Goal: Transaction & Acquisition: Obtain resource

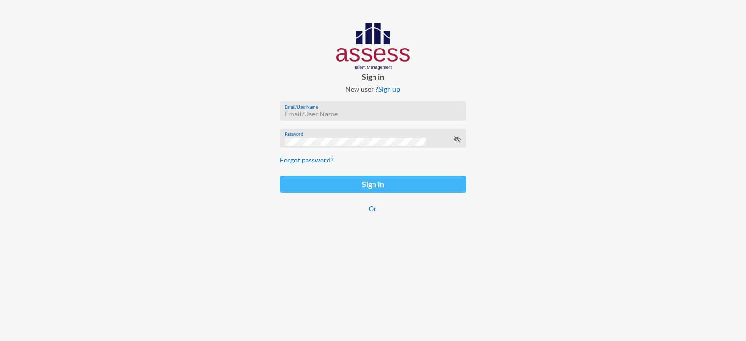
type input "[EMAIL_ADDRESS][DOMAIN_NAME]"
click at [331, 187] on button "Sign in" at bounding box center [373, 184] width 186 height 17
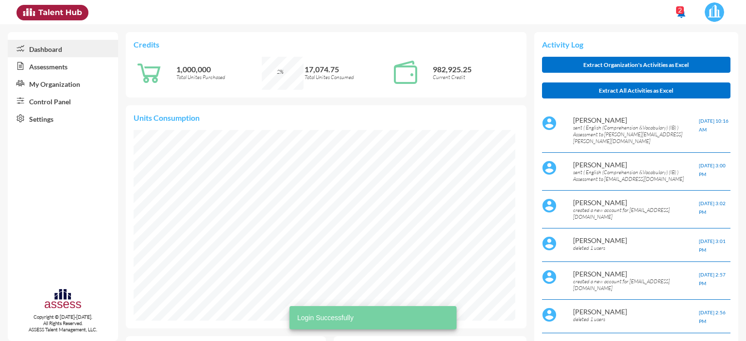
scroll to position [87, 175]
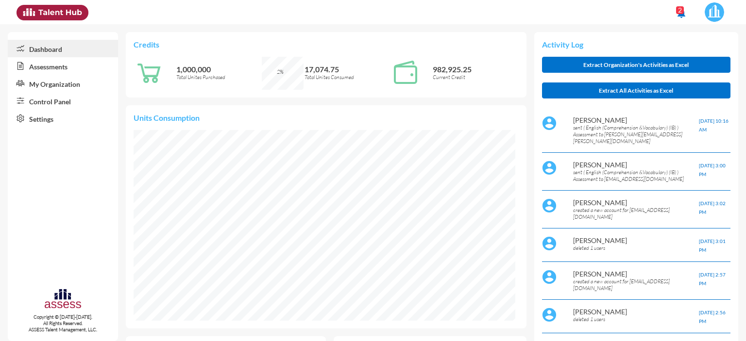
click at [51, 69] on link "Assessments" at bounding box center [63, 65] width 110 height 17
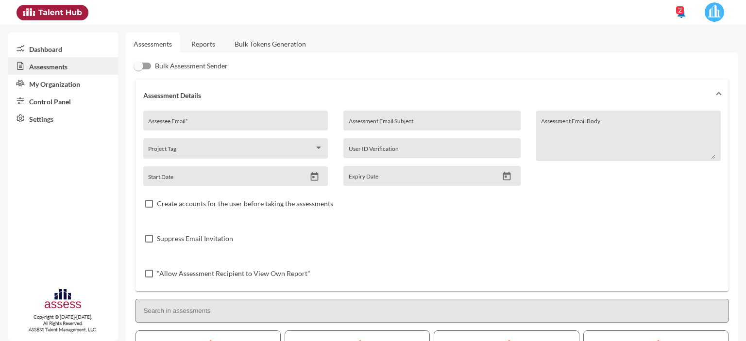
click at [202, 44] on link "Reports" at bounding box center [203, 44] width 39 height 24
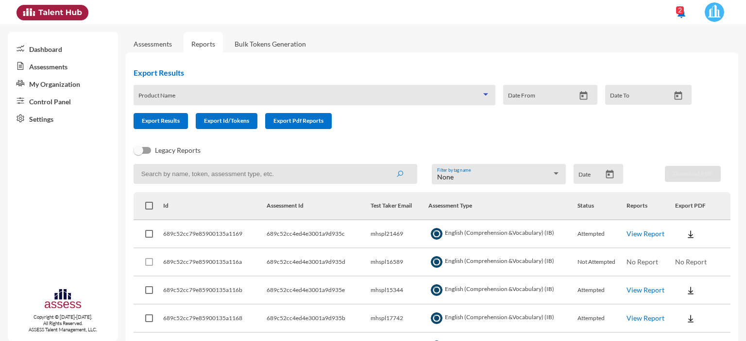
click at [205, 99] on span at bounding box center [309, 99] width 343 height 8
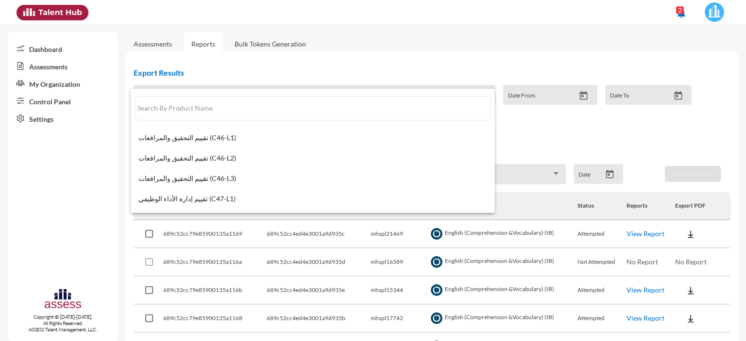
click at [210, 20] on div at bounding box center [373, 170] width 746 height 341
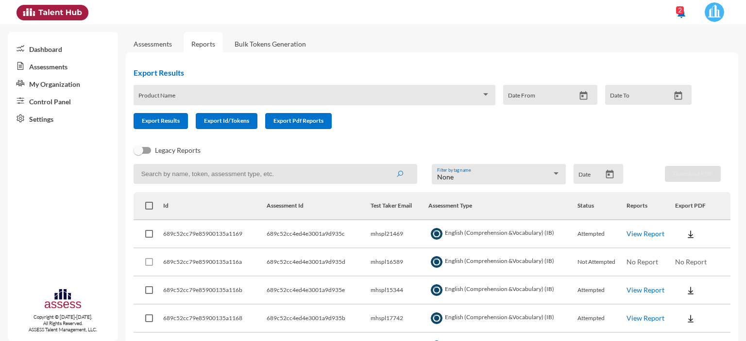
click at [49, 102] on link "Control Panel" at bounding box center [63, 100] width 110 height 17
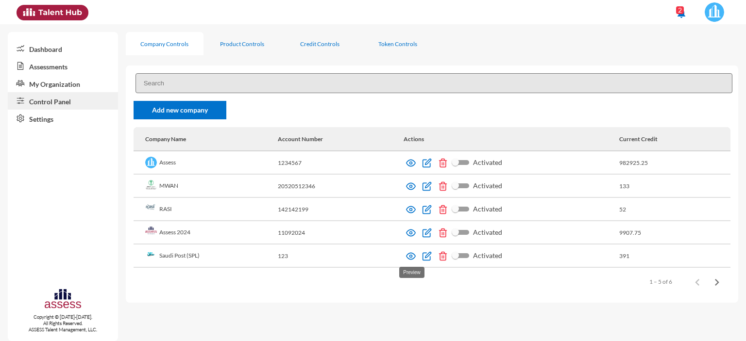
click at [412, 259] on img at bounding box center [411, 257] width 10 height 10
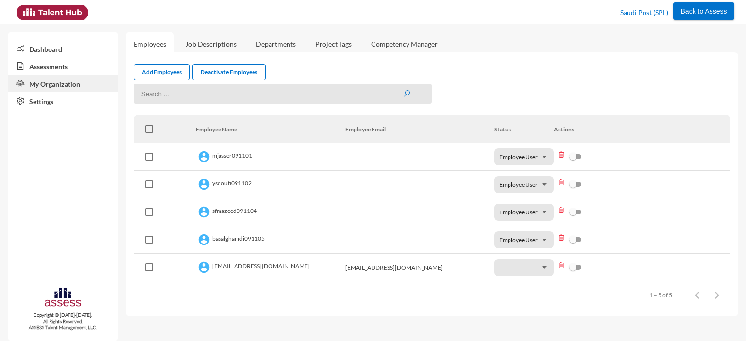
click at [36, 67] on link "Assessments" at bounding box center [63, 65] width 110 height 17
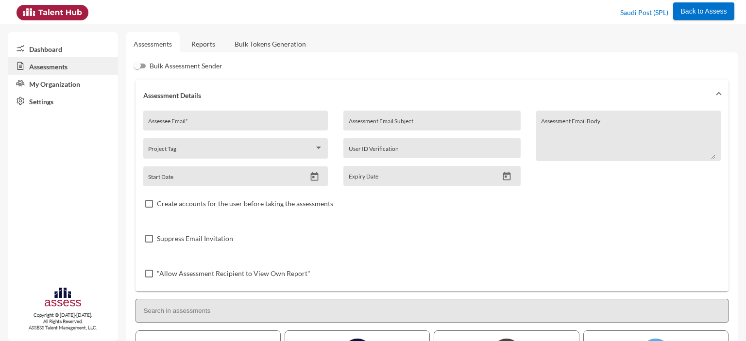
click at [203, 46] on link "Reports" at bounding box center [203, 44] width 39 height 24
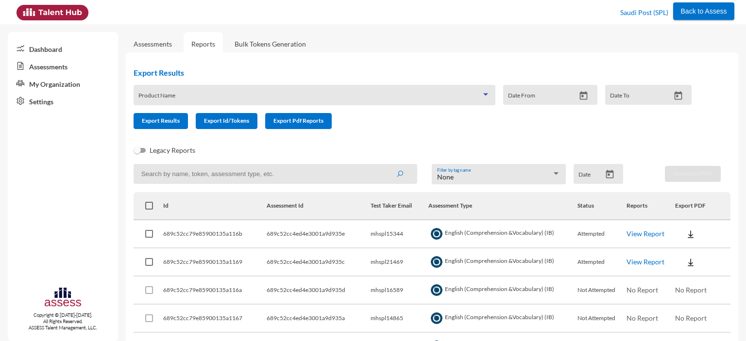
click at [203, 97] on span at bounding box center [309, 99] width 343 height 8
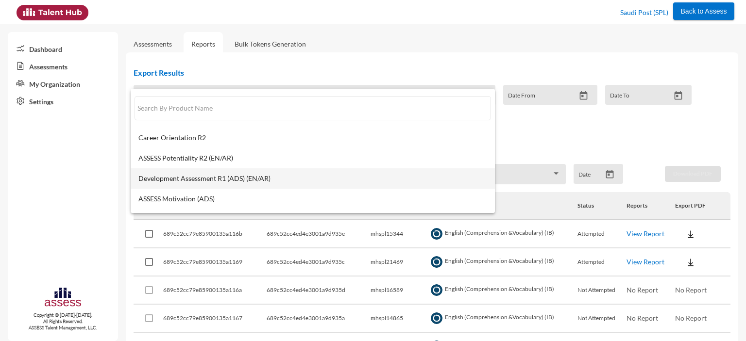
click at [194, 177] on span "Development Assessment R1 (ADS) (EN/AR)" at bounding box center [312, 179] width 349 height 8
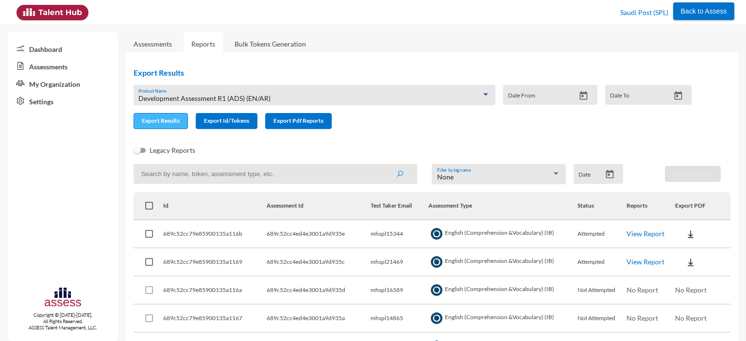
click at [162, 122] on span "Export Results" at bounding box center [161, 120] width 38 height 7
click at [223, 95] on span "Development Assessment R1 (ADS) (EN/AR)" at bounding box center [204, 98] width 132 height 8
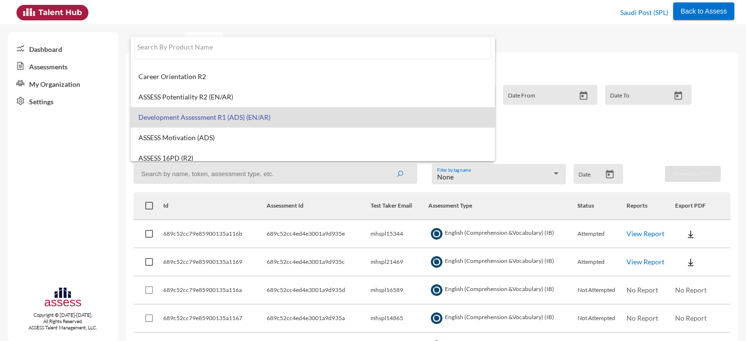
scroll to position [7, 0]
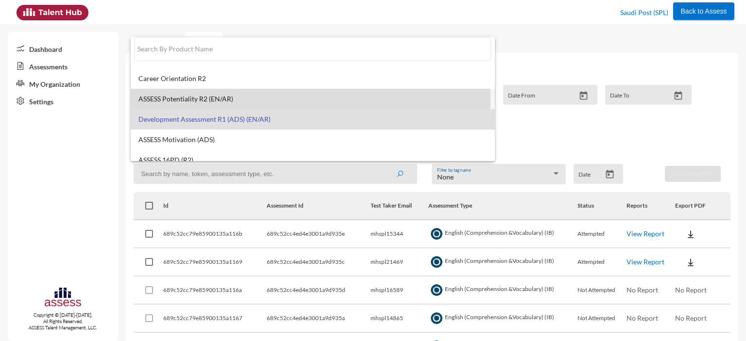
click at [210, 102] on span "ASSESS Potentiality R2 (EN/AR)" at bounding box center [312, 99] width 349 height 8
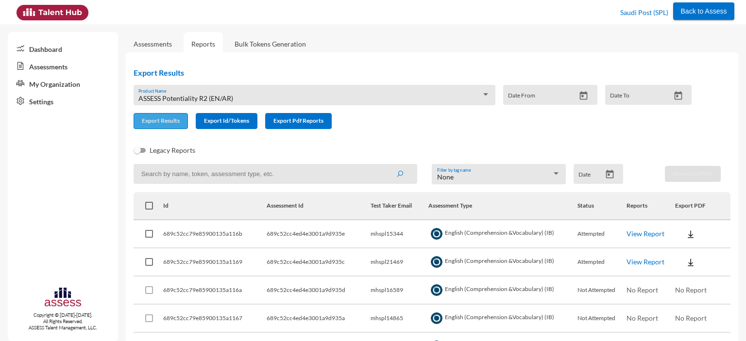
click at [155, 128] on button "Export Results" at bounding box center [161, 121] width 54 height 16
